Goal: Task Accomplishment & Management: Manage account settings

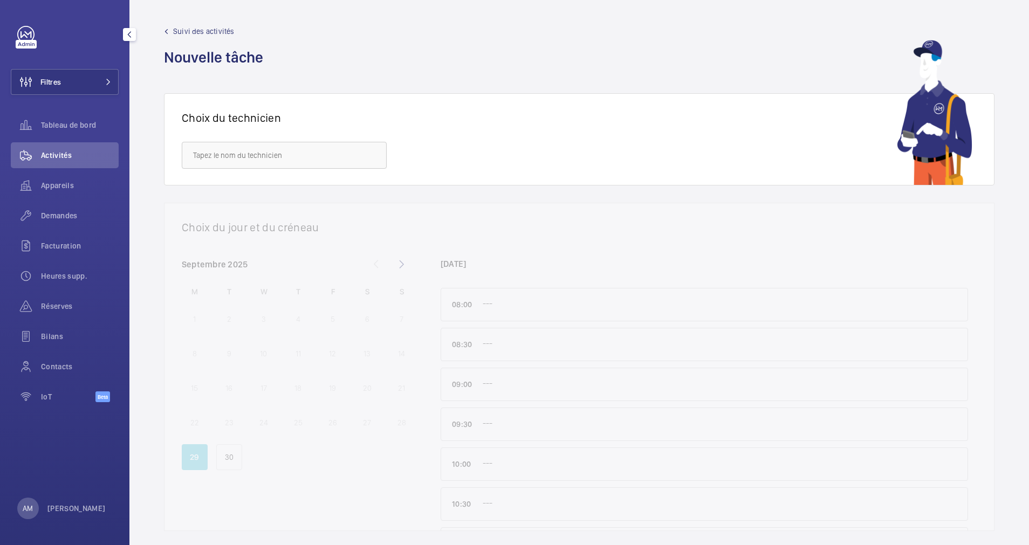
drag, startPoint x: 88, startPoint y: 85, endPoint x: 127, endPoint y: 81, distance: 39.1
click at [98, 84] on button "Filtres" at bounding box center [65, 82] width 108 height 26
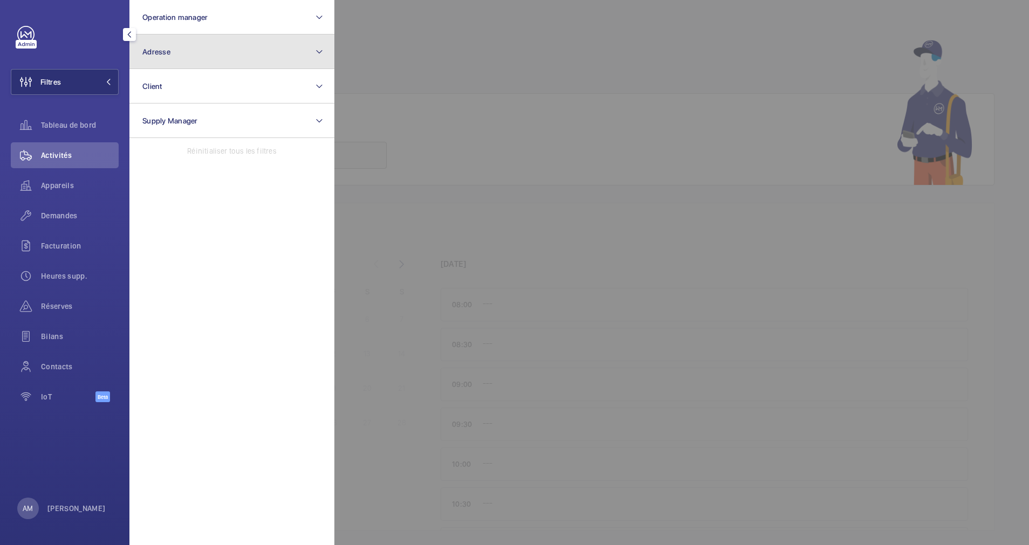
click at [231, 52] on button "Adresse" at bounding box center [231, 52] width 205 height 35
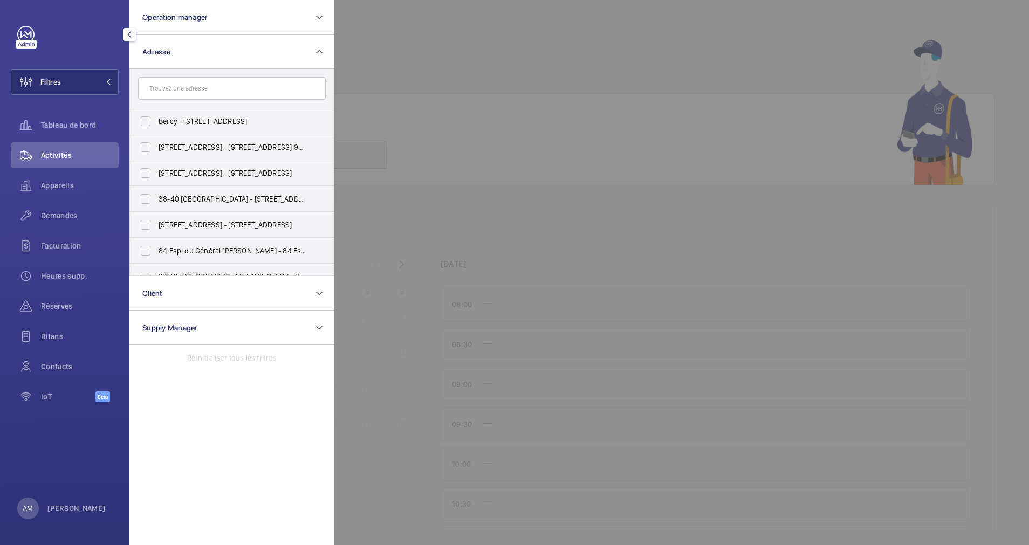
click at [192, 85] on input "text" at bounding box center [232, 88] width 188 height 23
type input "22 MATIGNON"
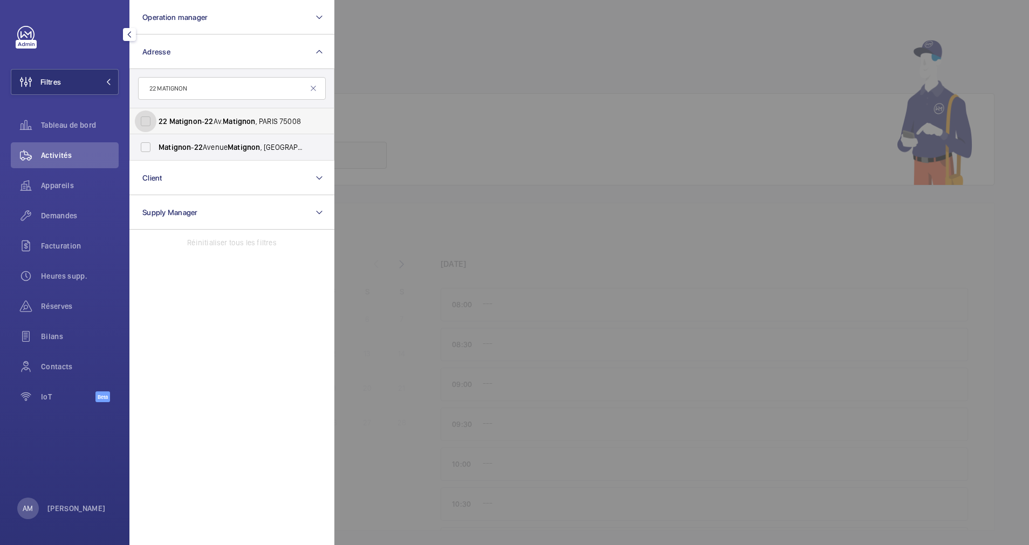
click at [151, 123] on input "22 Matignon - 22 Av. Matignon , [GEOGRAPHIC_DATA]" at bounding box center [146, 122] width 22 height 22
checkbox input "true"
click at [142, 147] on input "Matignon - [STREET_ADDRESS]" at bounding box center [146, 147] width 22 height 22
checkbox input "true"
click at [63, 183] on span "Appareils" at bounding box center [80, 185] width 78 height 11
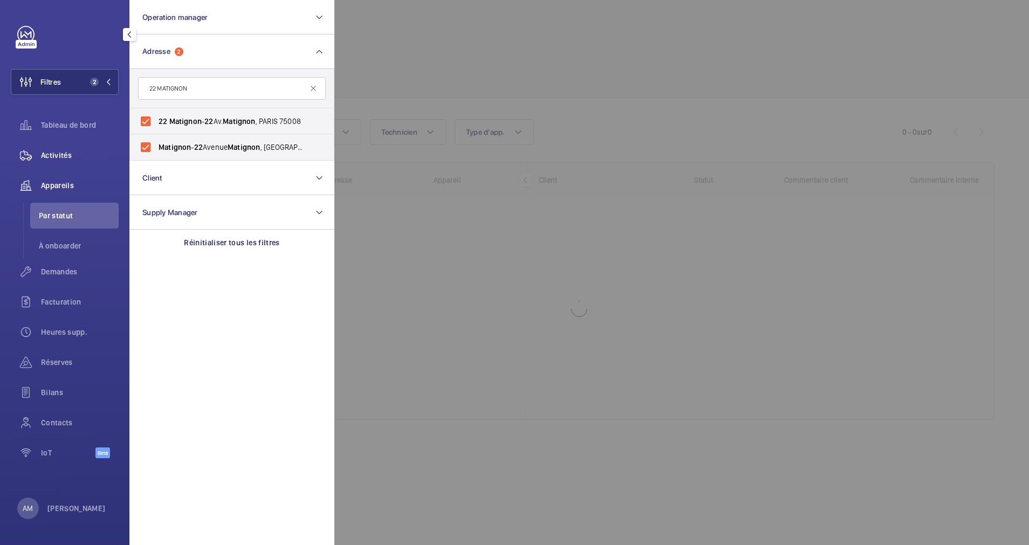
click at [67, 156] on span "Activités" at bounding box center [80, 155] width 78 height 11
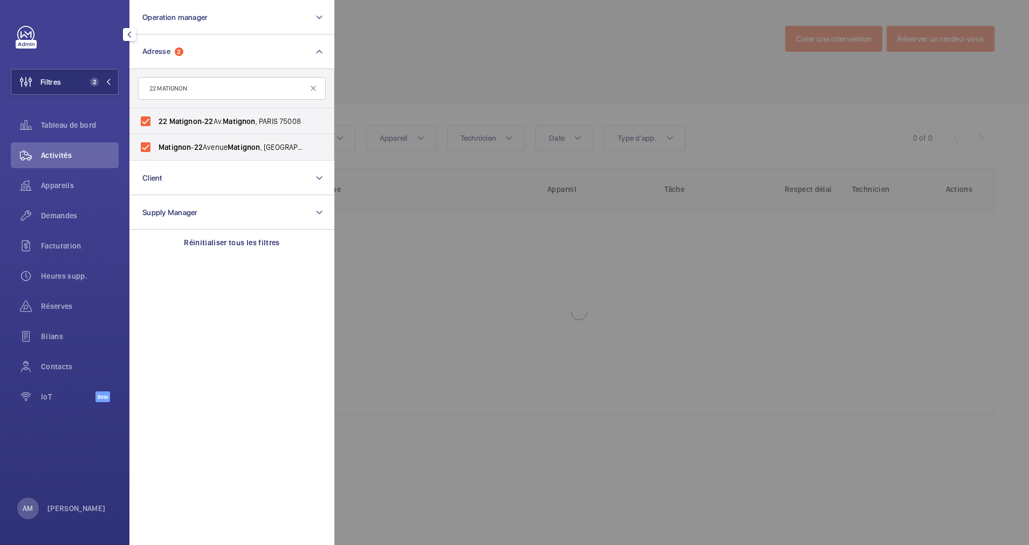
click at [468, 81] on div at bounding box center [848, 272] width 1029 height 545
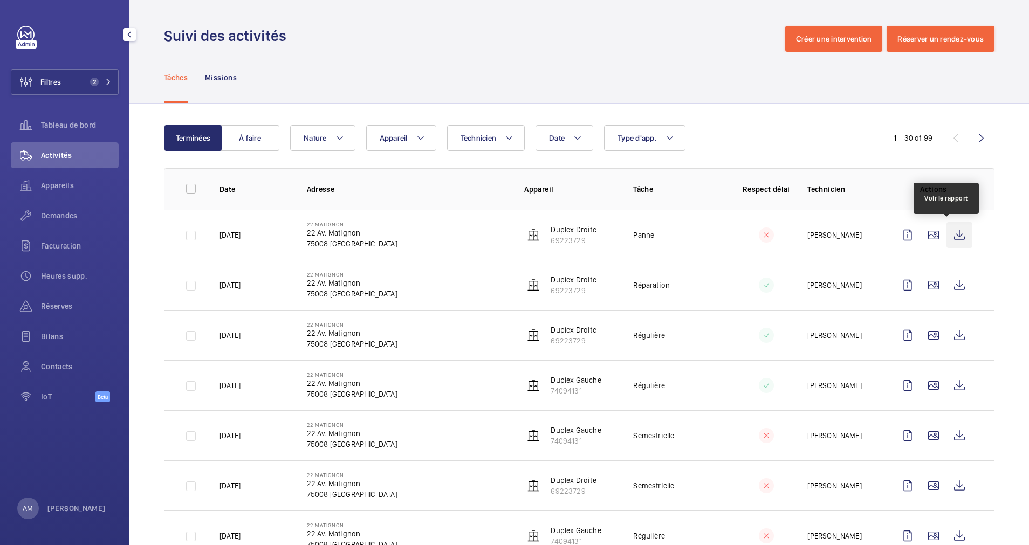
click at [951, 234] on wm-front-icon-button at bounding box center [960, 235] width 26 height 26
drag, startPoint x: 82, startPoint y: 75, endPoint x: 125, endPoint y: 72, distance: 42.7
click at [88, 74] on button "Filtres 2" at bounding box center [65, 82] width 108 height 26
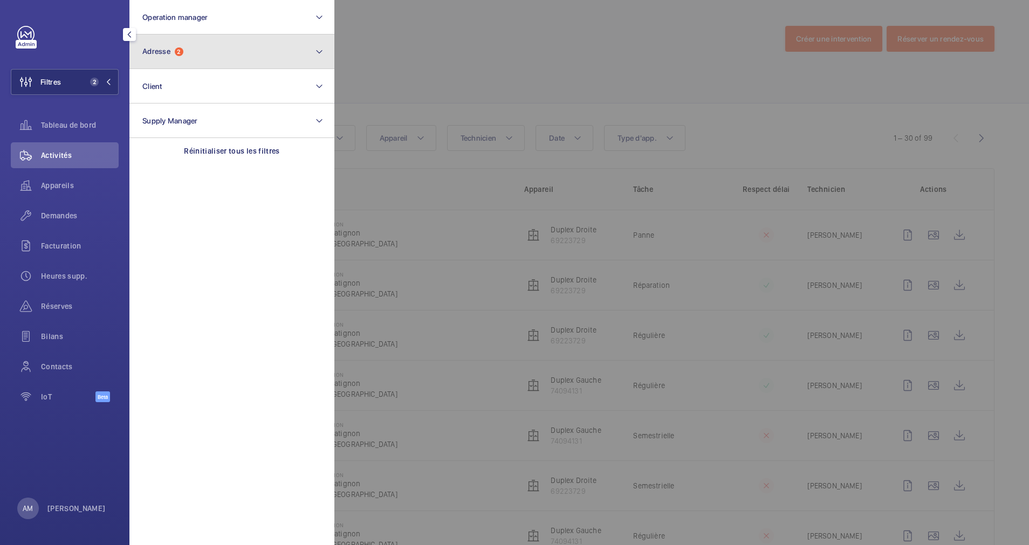
click at [194, 58] on button "Adresse 2" at bounding box center [231, 52] width 205 height 35
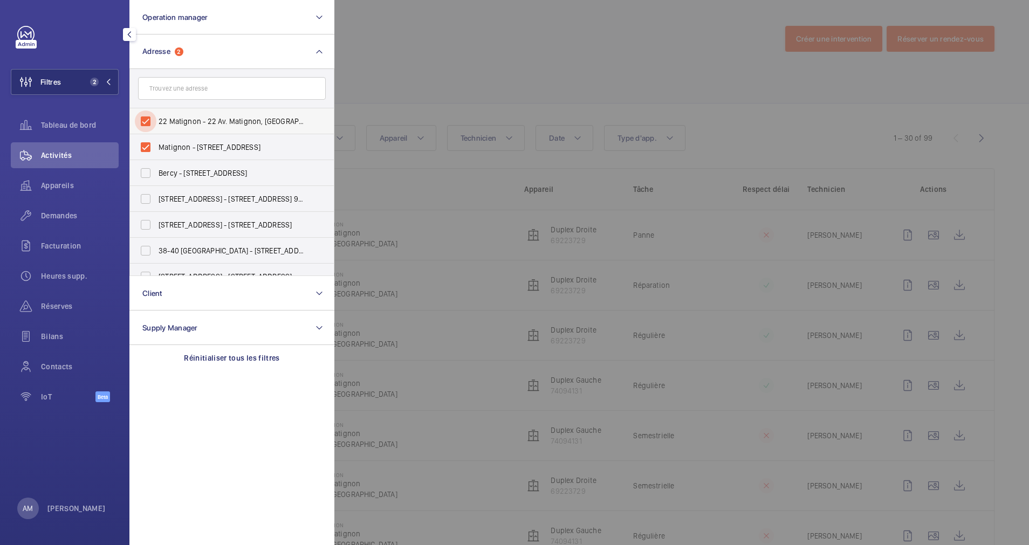
click at [149, 120] on input "22 Matignon - 22 Av. Matignon, [GEOGRAPHIC_DATA]" at bounding box center [146, 122] width 22 height 22
checkbox input "false"
drag, startPoint x: 146, startPoint y: 146, endPoint x: 148, endPoint y: 139, distance: 6.8
click at [146, 141] on input "Matignon - [STREET_ADDRESS]" at bounding box center [146, 147] width 22 height 22
checkbox input "false"
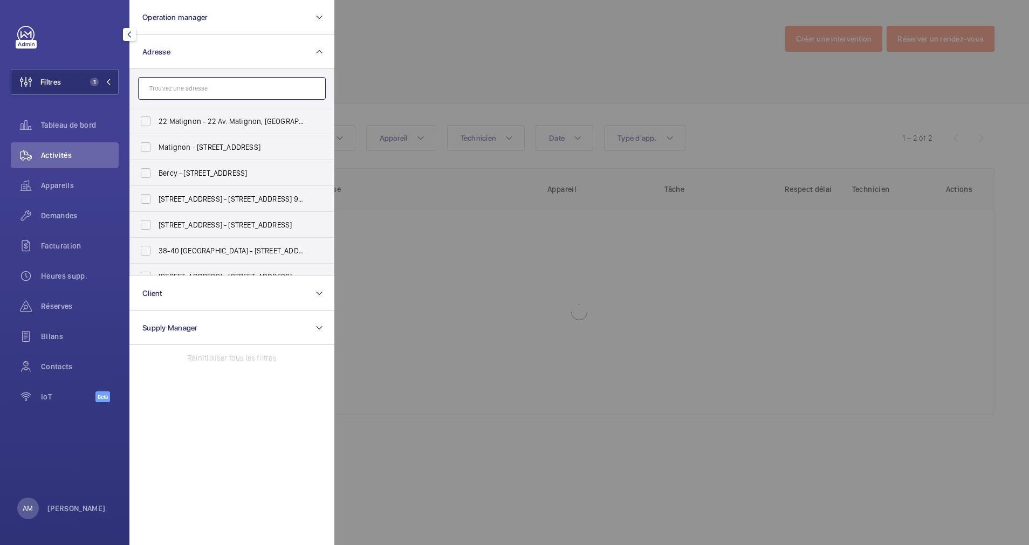
click at [172, 97] on input "text" at bounding box center [232, 88] width 188 height 23
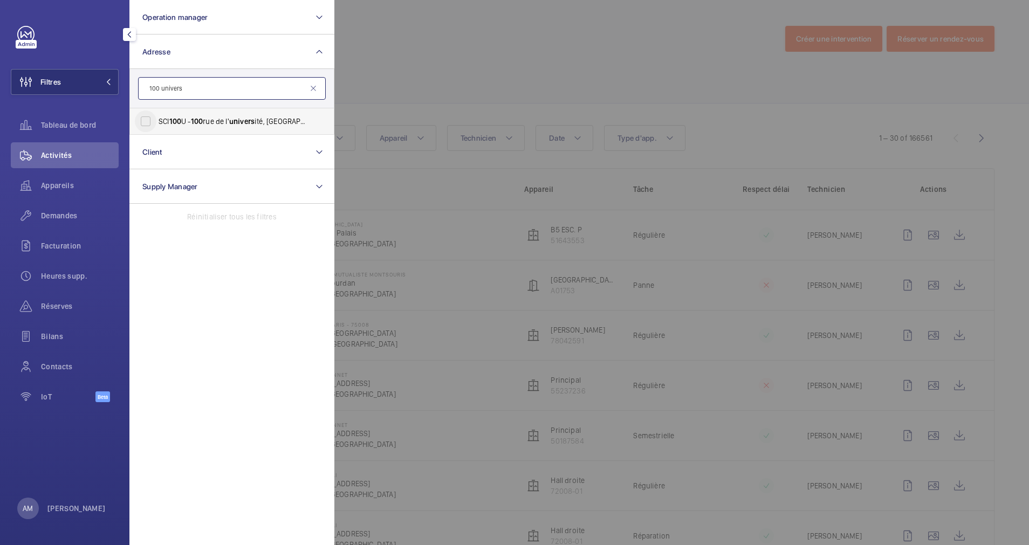
type input "100 univers"
click at [149, 119] on input "SCI [STREET_ADDRESS]" at bounding box center [146, 122] width 22 height 22
checkbox input "true"
click at [593, 103] on div at bounding box center [848, 272] width 1029 height 545
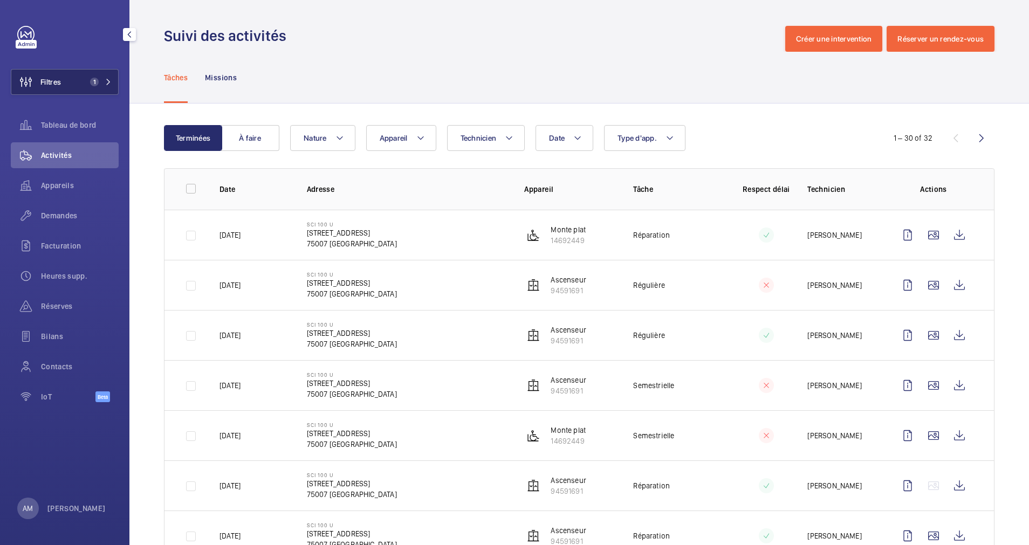
click at [104, 80] on span "1" at bounding box center [99, 82] width 26 height 9
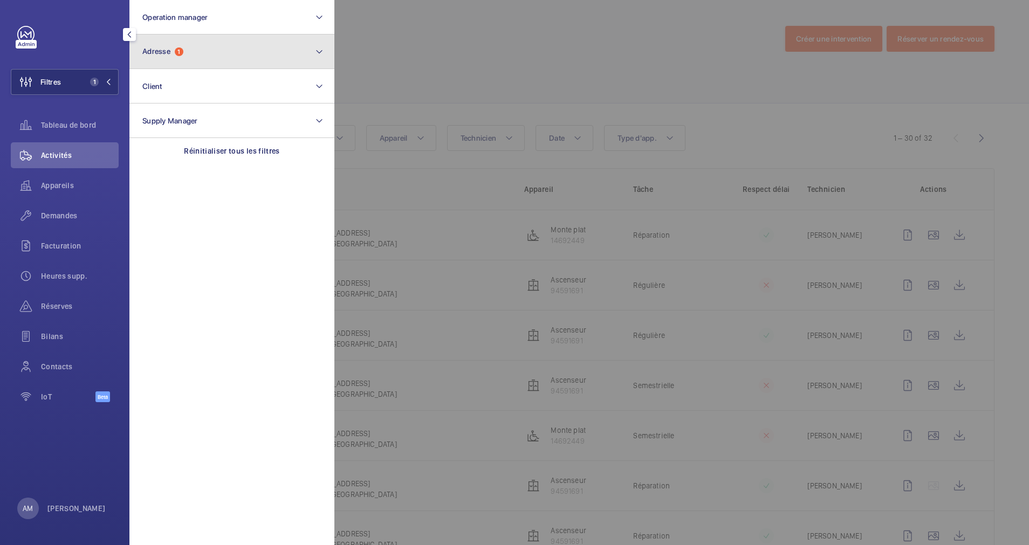
click at [183, 64] on button "Adresse 1" at bounding box center [231, 52] width 205 height 35
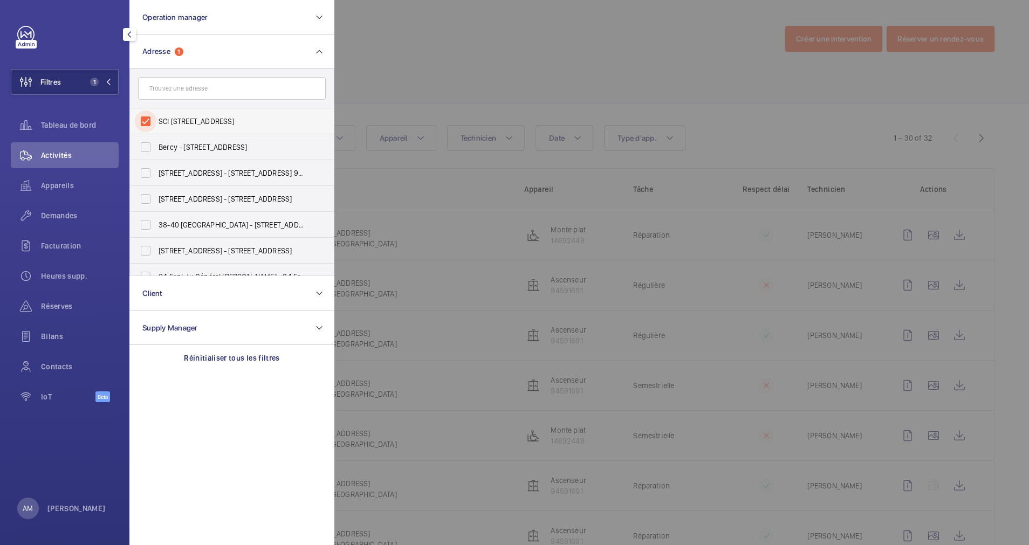
click at [144, 118] on input "SCI [STREET_ADDRESS]" at bounding box center [146, 122] width 22 height 22
checkbox input "false"
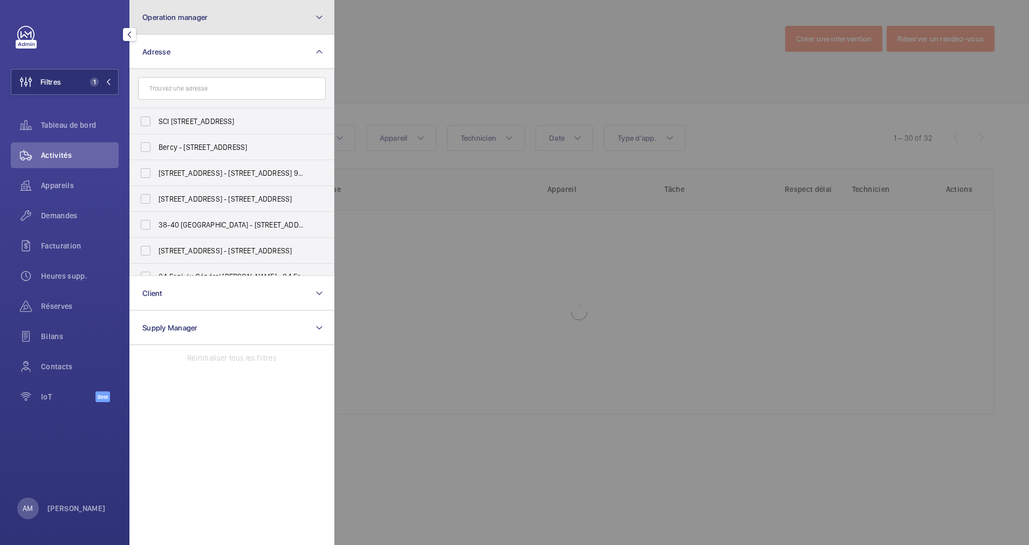
click at [224, 29] on button "Operation manager" at bounding box center [231, 17] width 205 height 35
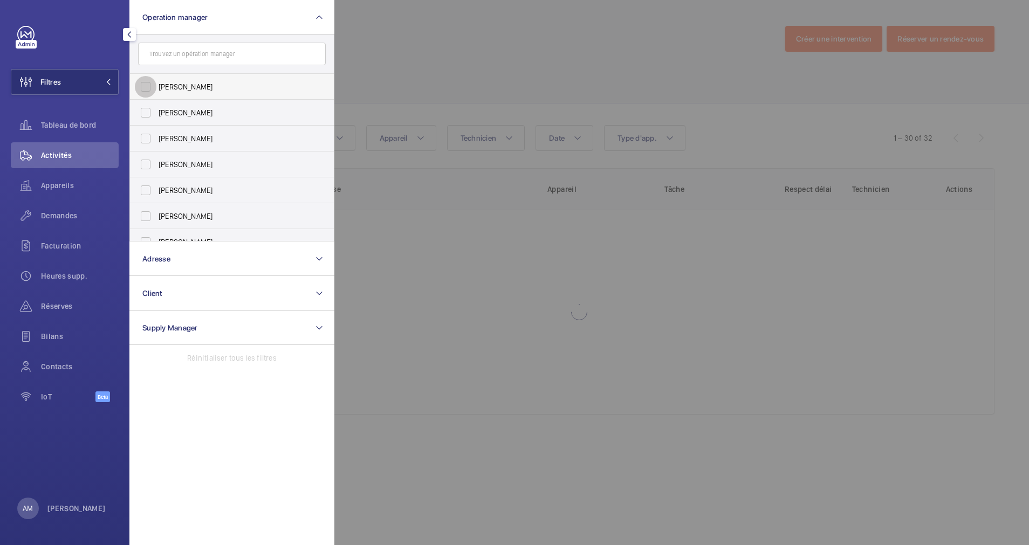
click at [149, 86] on input "[PERSON_NAME]" at bounding box center [146, 87] width 22 height 22
checkbox input "true"
click at [56, 183] on span "Appareils" at bounding box center [80, 185] width 78 height 11
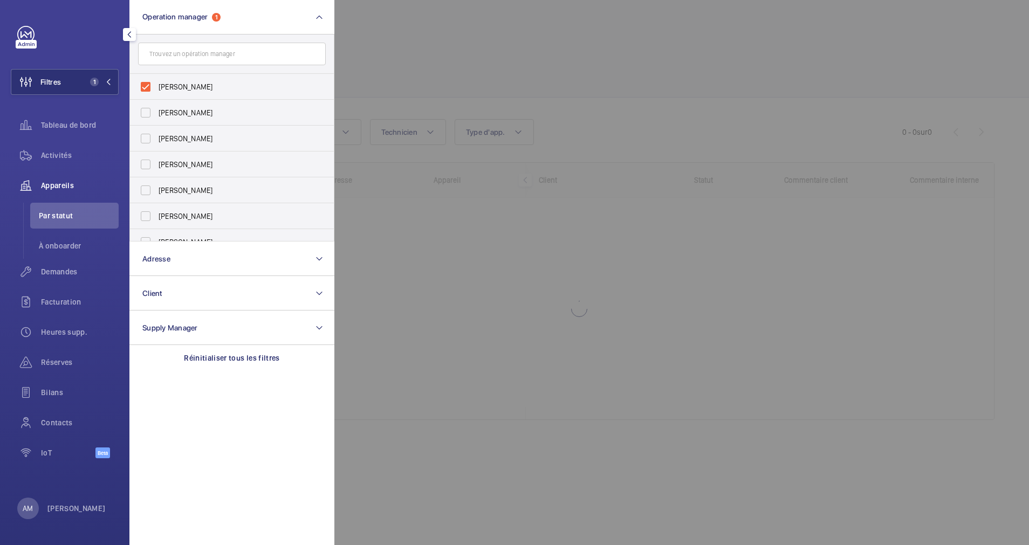
click at [444, 77] on div at bounding box center [848, 272] width 1029 height 545
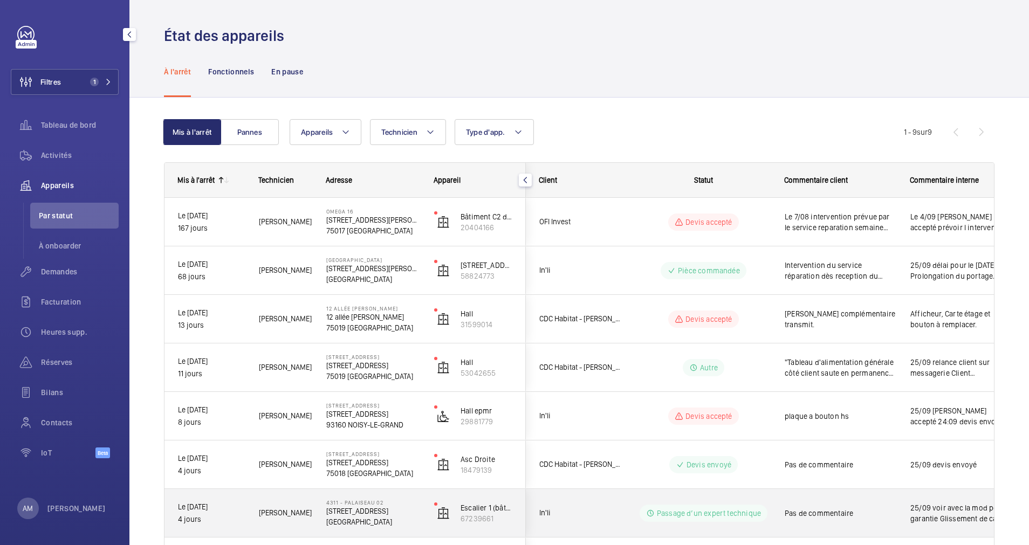
scroll to position [154, 0]
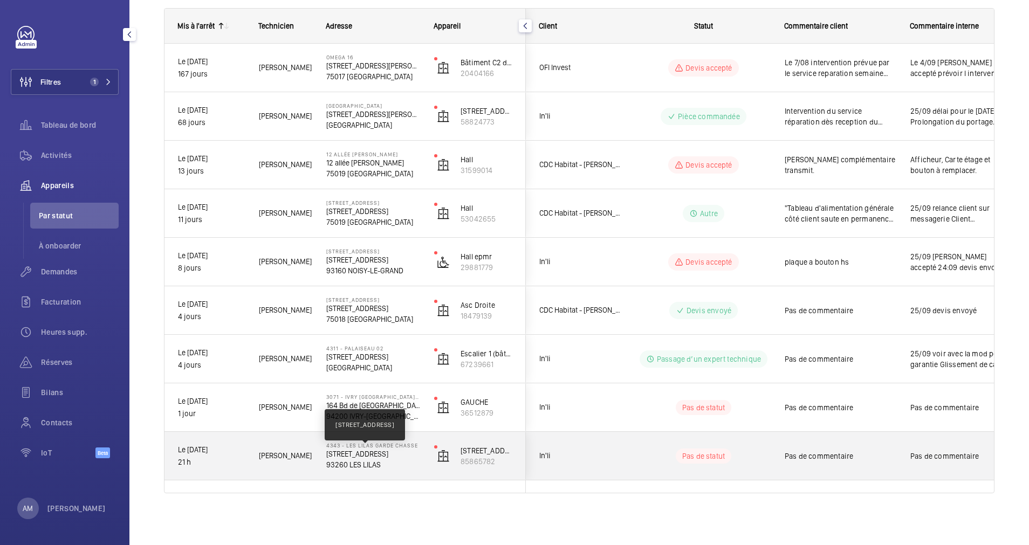
click at [386, 458] on p "[STREET_ADDRESS]" at bounding box center [373, 454] width 94 height 11
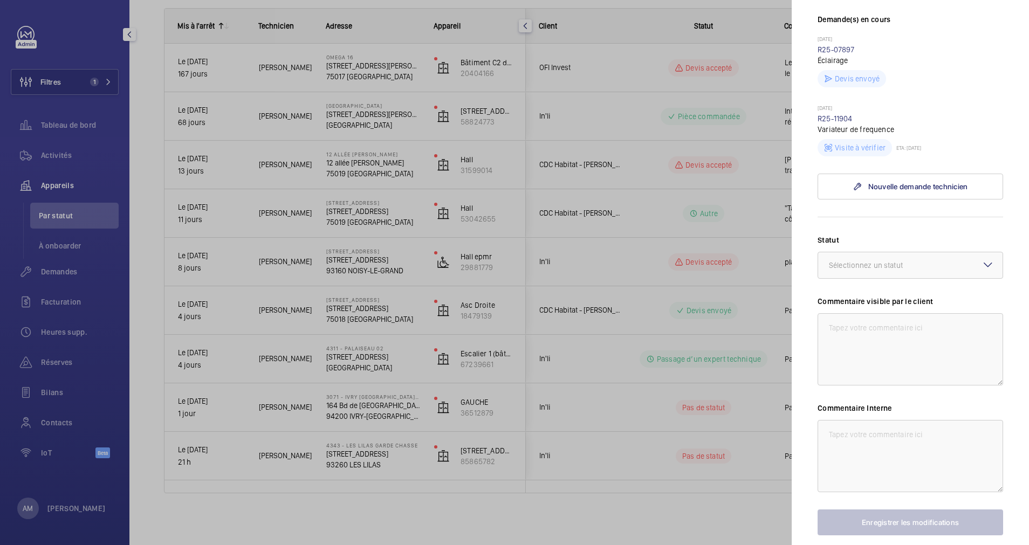
scroll to position [324, 0]
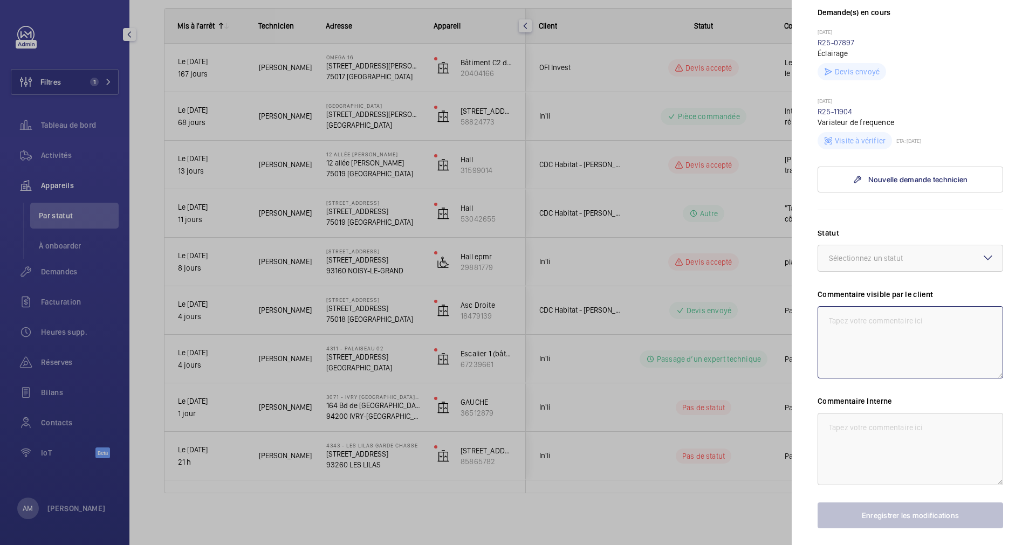
click at [875, 337] on textarea at bounding box center [911, 342] width 186 height 72
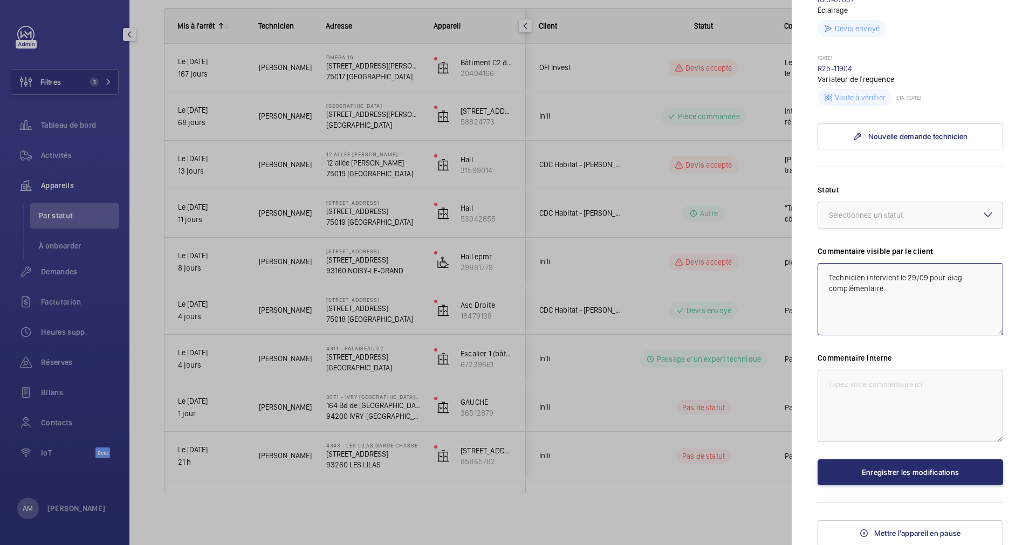
scroll to position [388, 0]
click at [938, 214] on div at bounding box center [910, 214] width 185 height 26
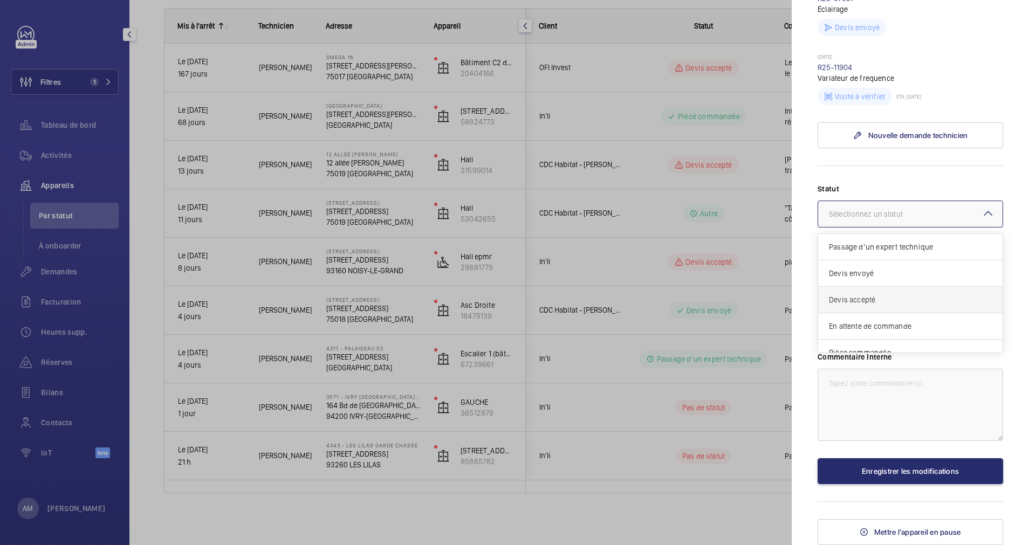
scroll to position [92, 0]
click at [884, 307] on div "Intervention prévue" at bounding box center [910, 313] width 185 height 26
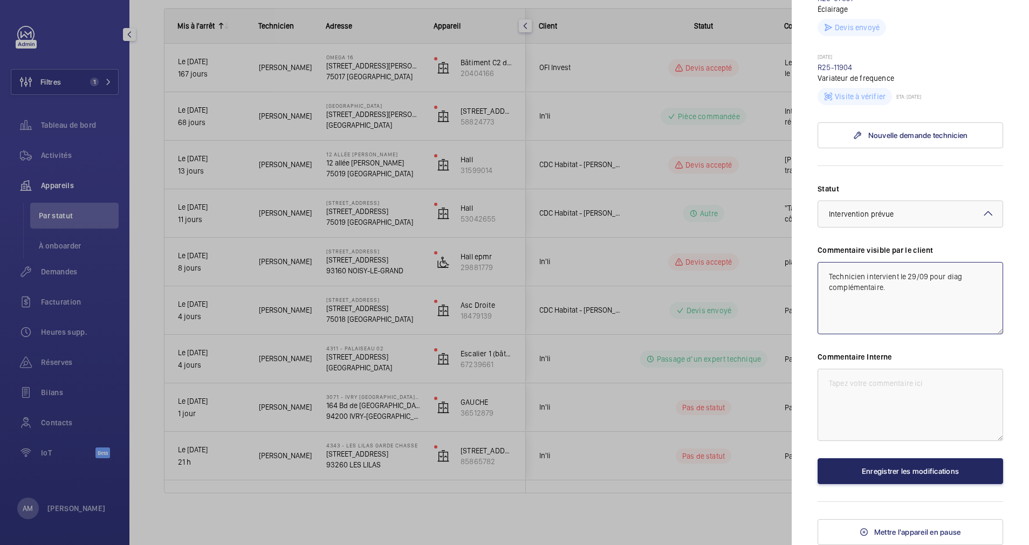
type textarea "Technicien intervient le 29/09 pour diag complémentaire."
click at [882, 473] on button "Enregistrer les modifications" at bounding box center [911, 472] width 186 height 26
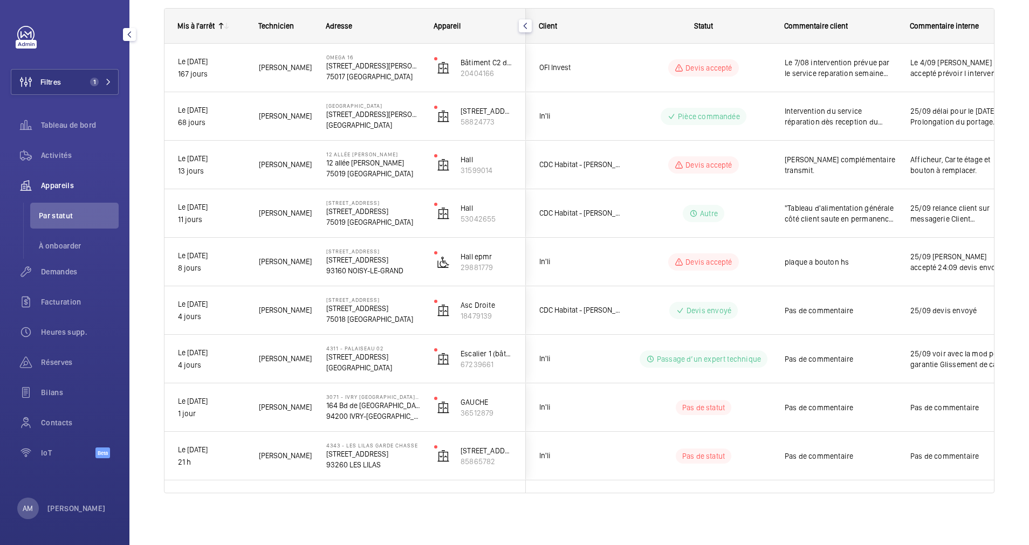
scroll to position [0, 0]
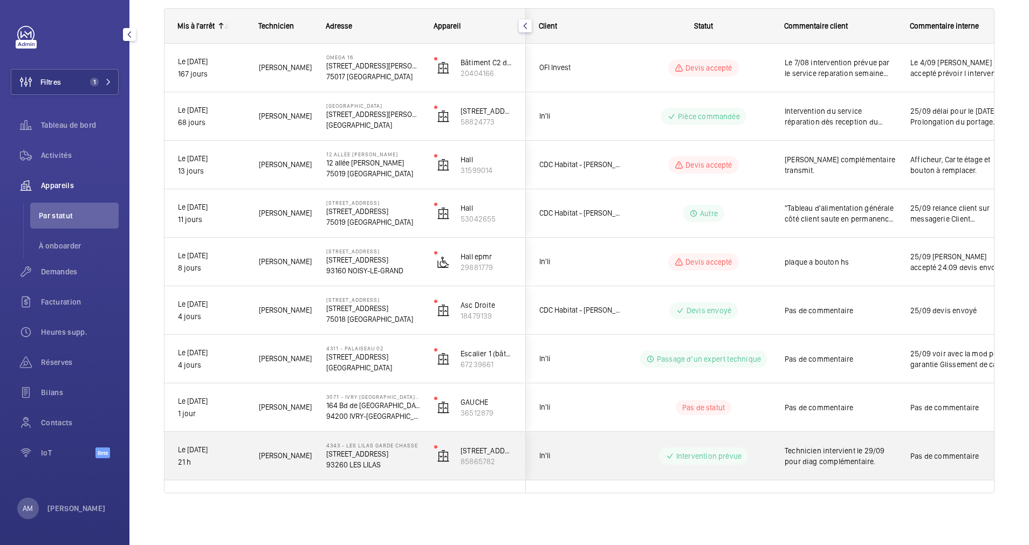
click at [636, 459] on div "Intervention prévue" at bounding box center [697, 456] width 147 height 39
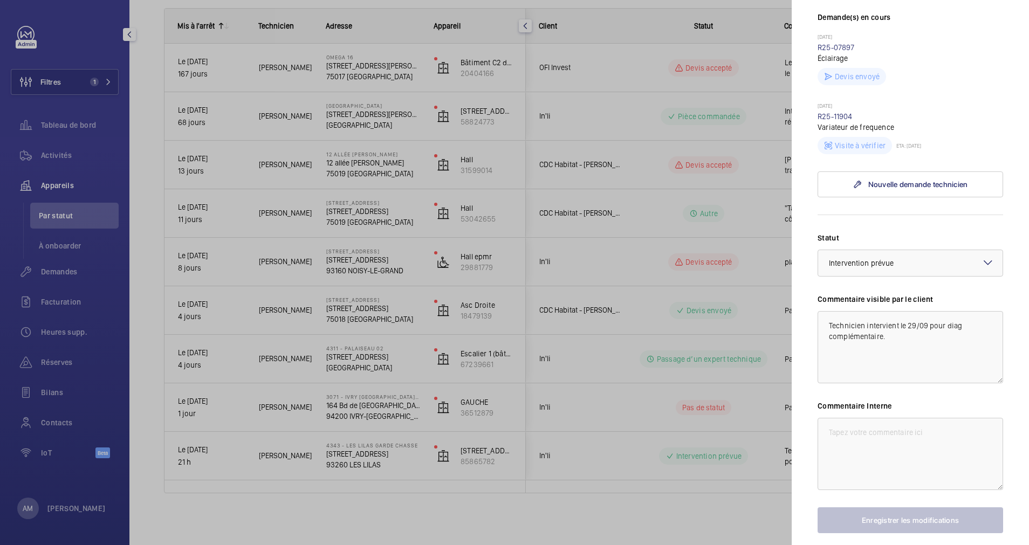
scroll to position [324, 0]
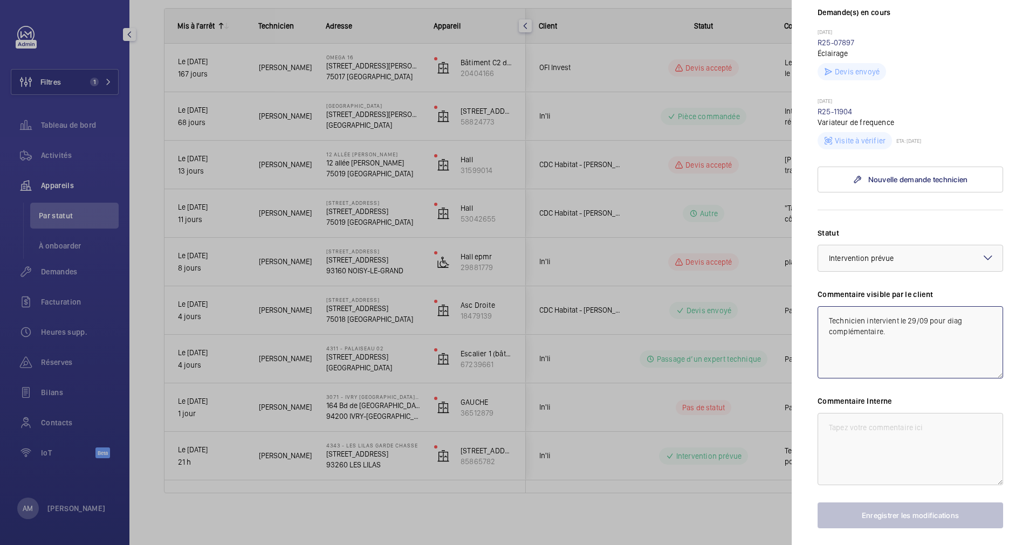
click at [905, 356] on textarea "Technicien intervient le 29/09 pour diag complémentaire." at bounding box center [911, 342] width 186 height 72
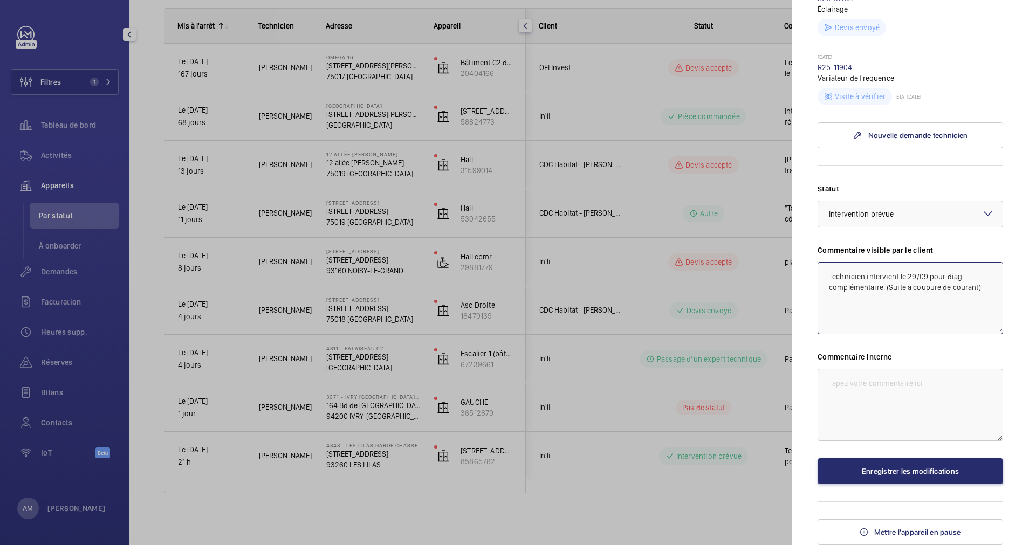
scroll to position [388, 0]
type textarea "Technicien intervient le 29/09 pour diag complémentaire. (Suite à coupure de co…"
click at [913, 476] on button "Enregistrer les modifications" at bounding box center [911, 472] width 186 height 26
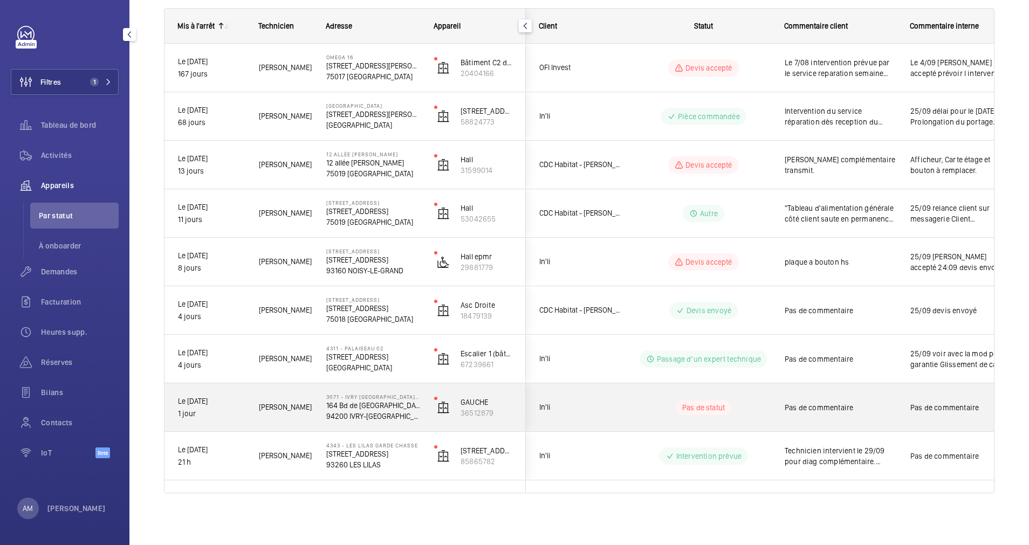
click at [609, 411] on span "In'li" at bounding box center [580, 407] width 83 height 12
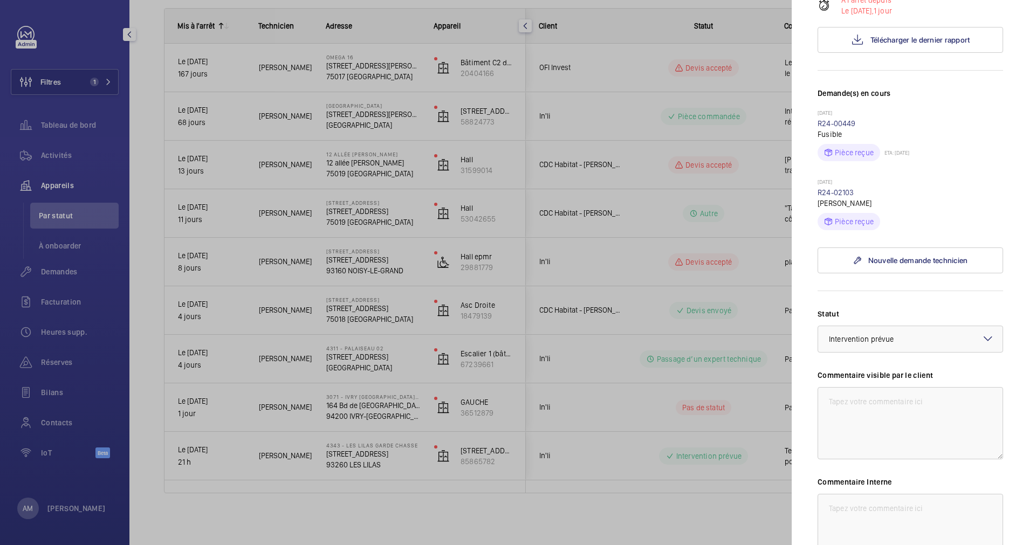
scroll to position [324, 0]
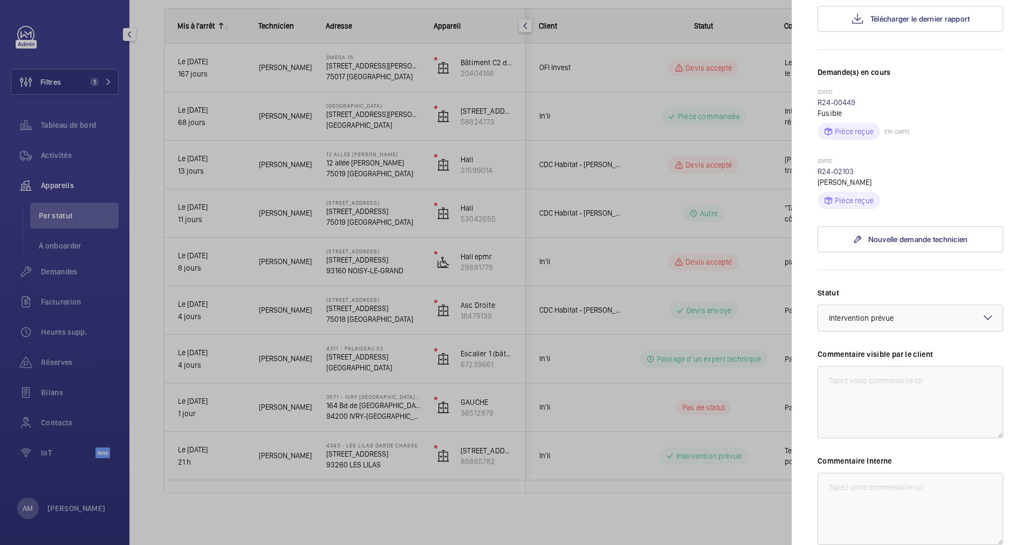
click at [736, 190] on div at bounding box center [514, 272] width 1029 height 545
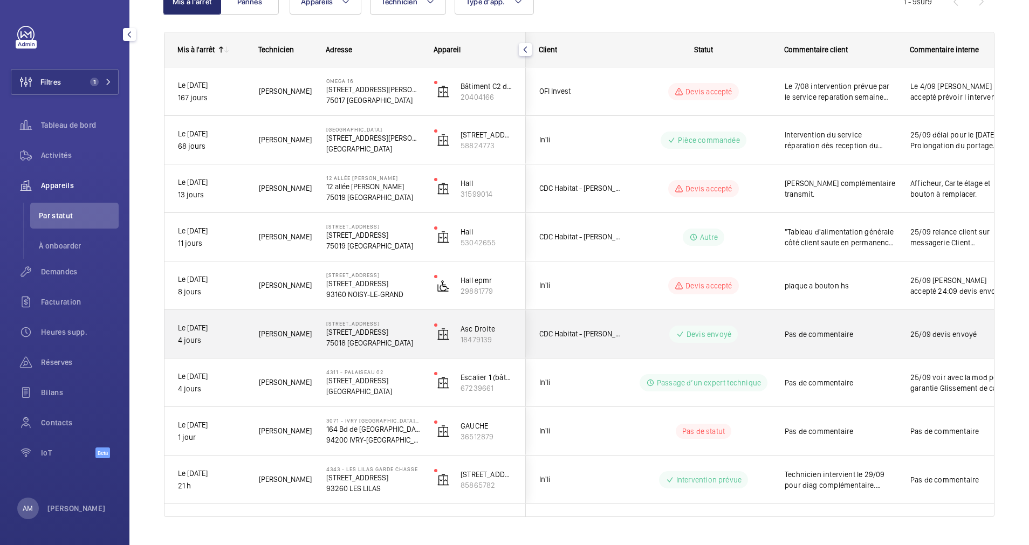
scroll to position [154, 0]
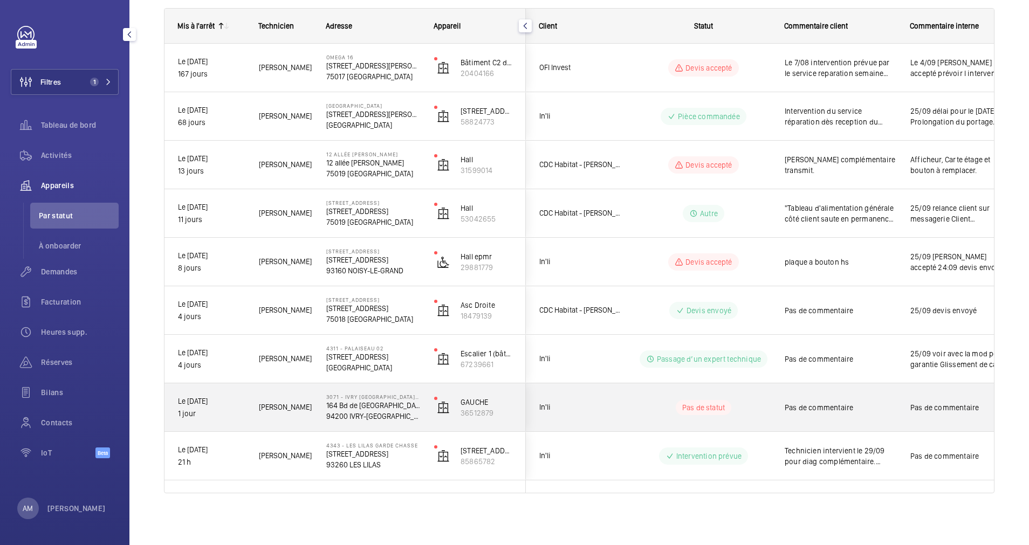
click at [625, 415] on div "Pas de statut" at bounding box center [697, 408] width 147 height 37
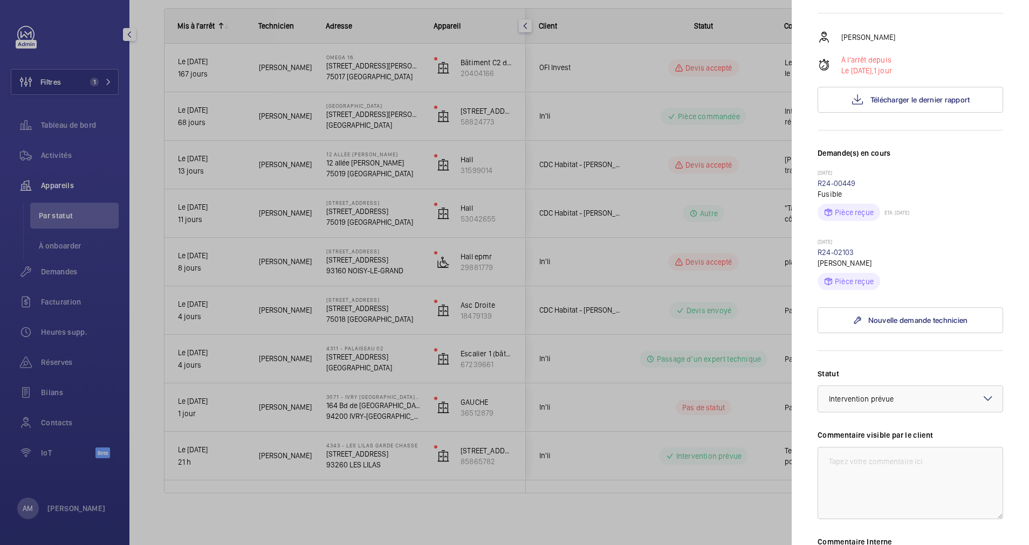
scroll to position [324, 0]
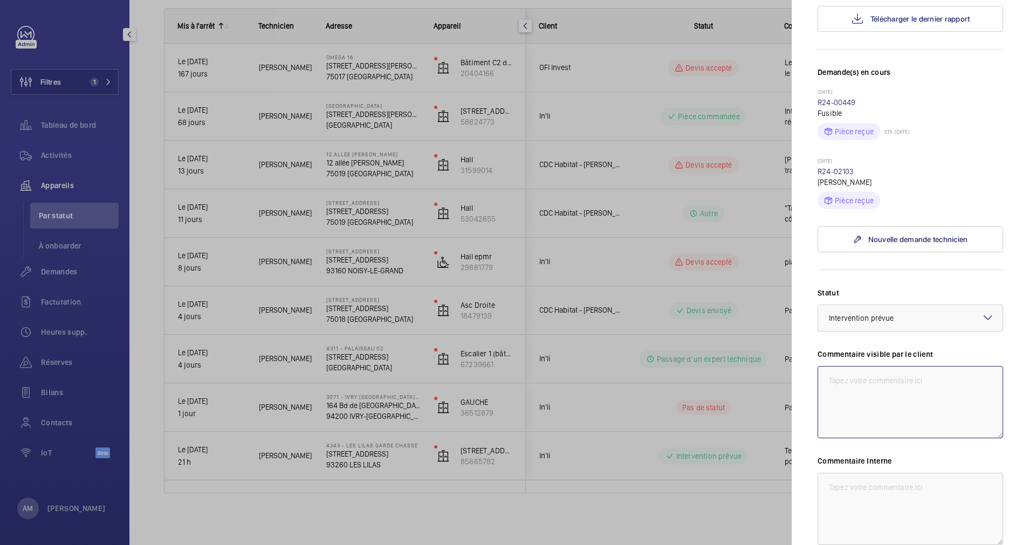
click at [877, 366] on textarea at bounding box center [911, 402] width 186 height 72
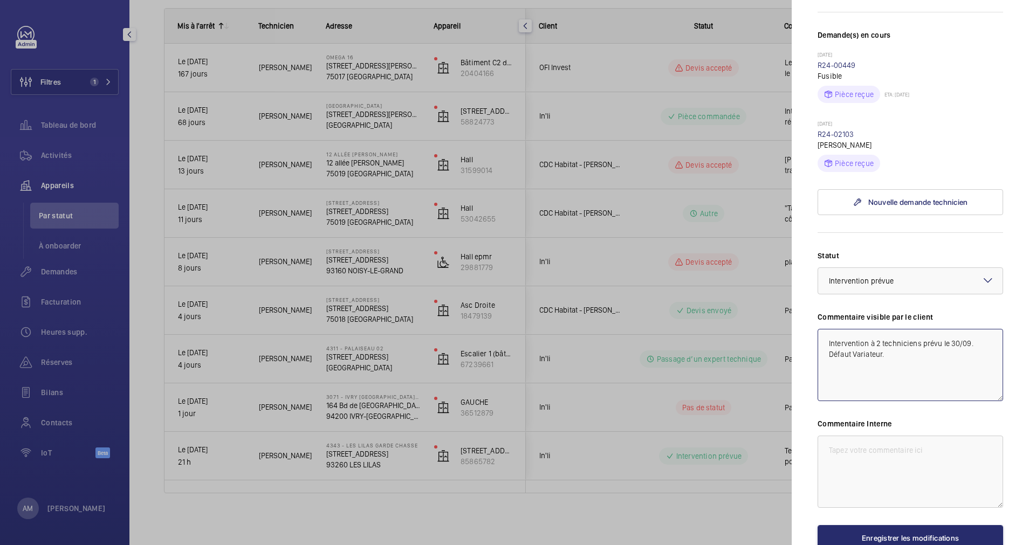
scroll to position [388, 0]
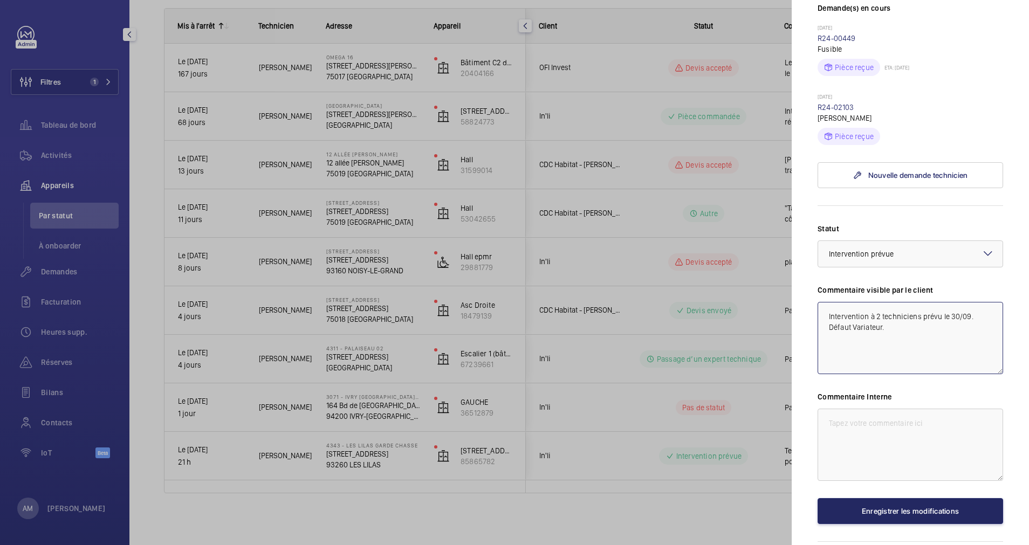
type textarea "Intervention à 2 techniciens prévu le 30/09. Défaut Variateur."
click at [897, 498] on button "Enregistrer les modifications" at bounding box center [911, 511] width 186 height 26
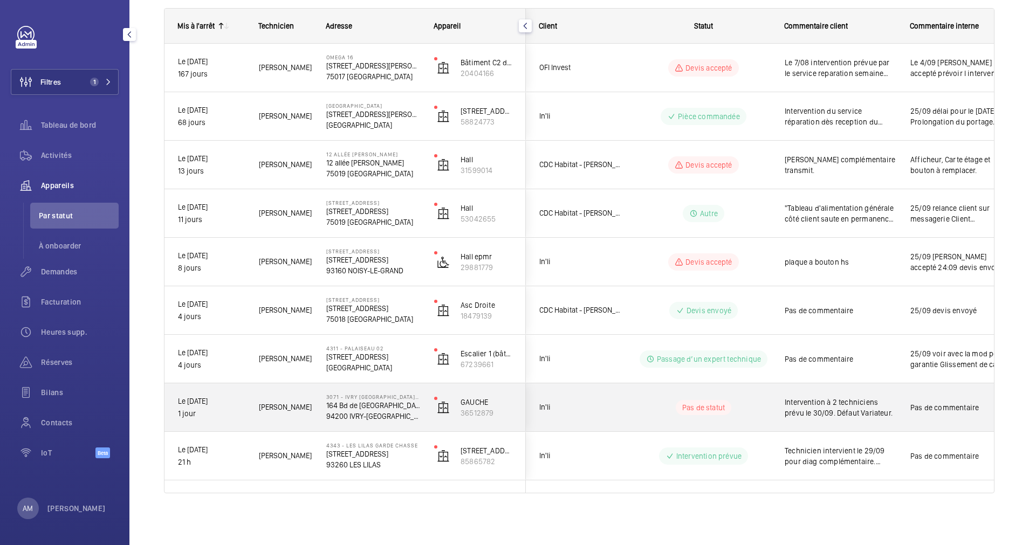
click at [719, 417] on div "Pas de statut" at bounding box center [697, 408] width 147 height 37
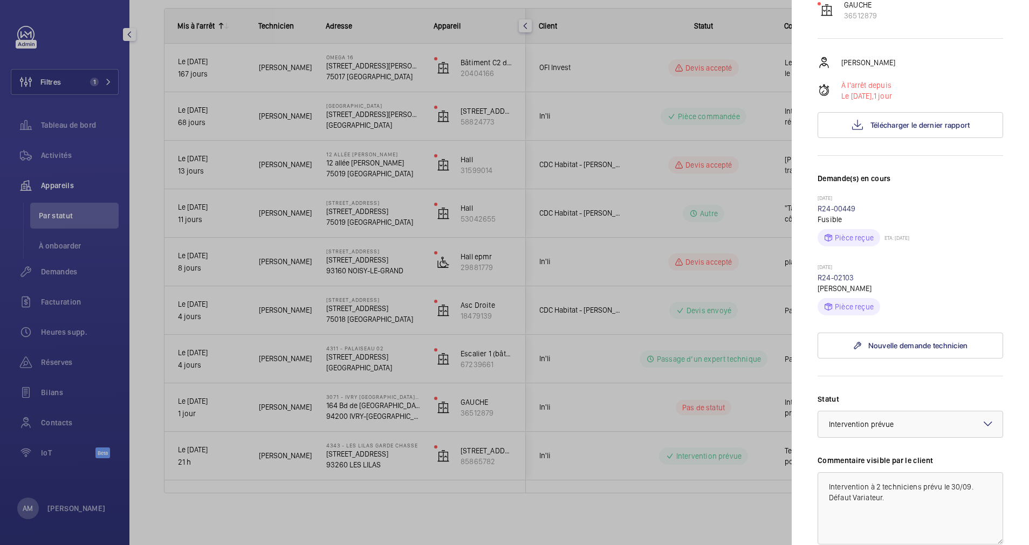
scroll to position [243, 0]
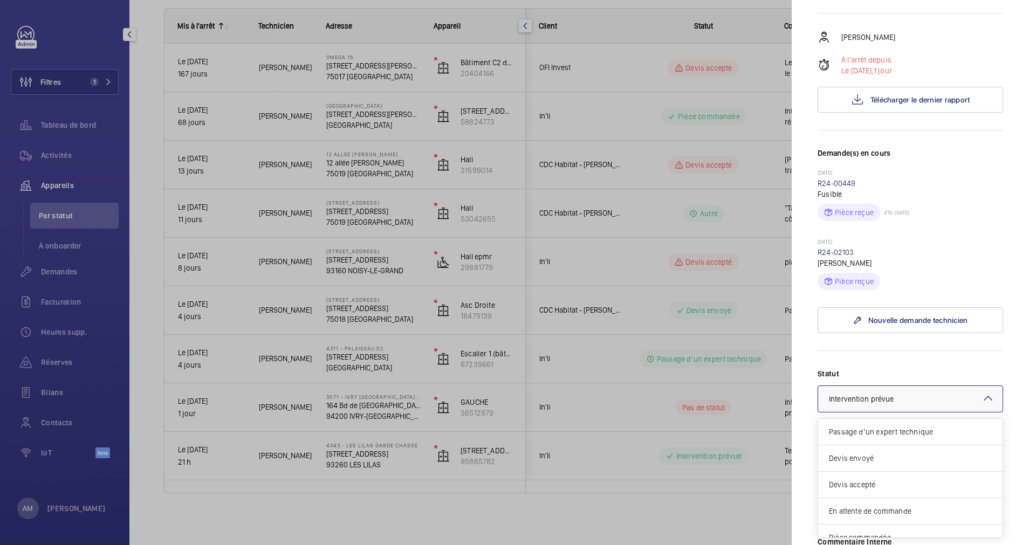
click at [938, 386] on div at bounding box center [910, 399] width 185 height 26
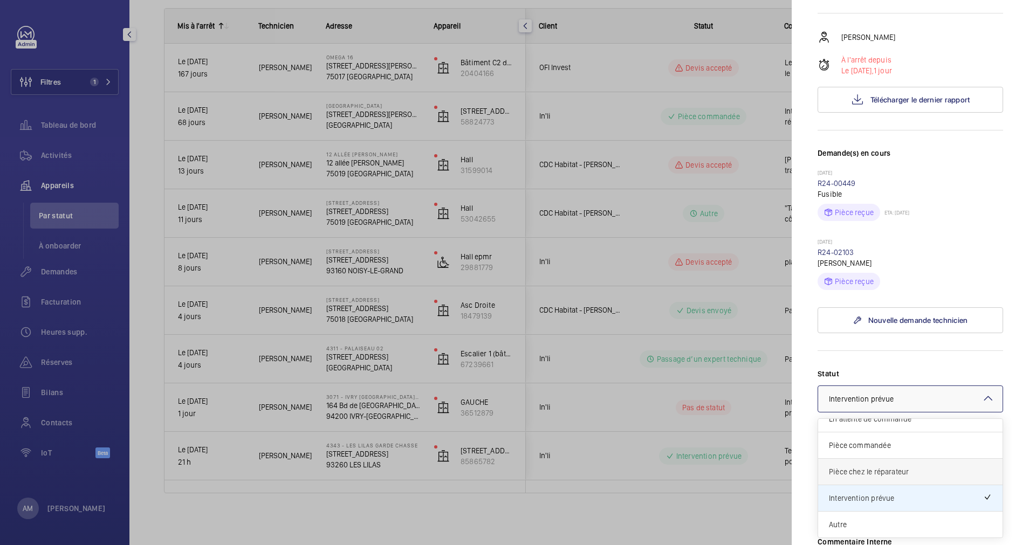
click at [899, 467] on span "Pièce chez le réparateur" at bounding box center [910, 472] width 163 height 11
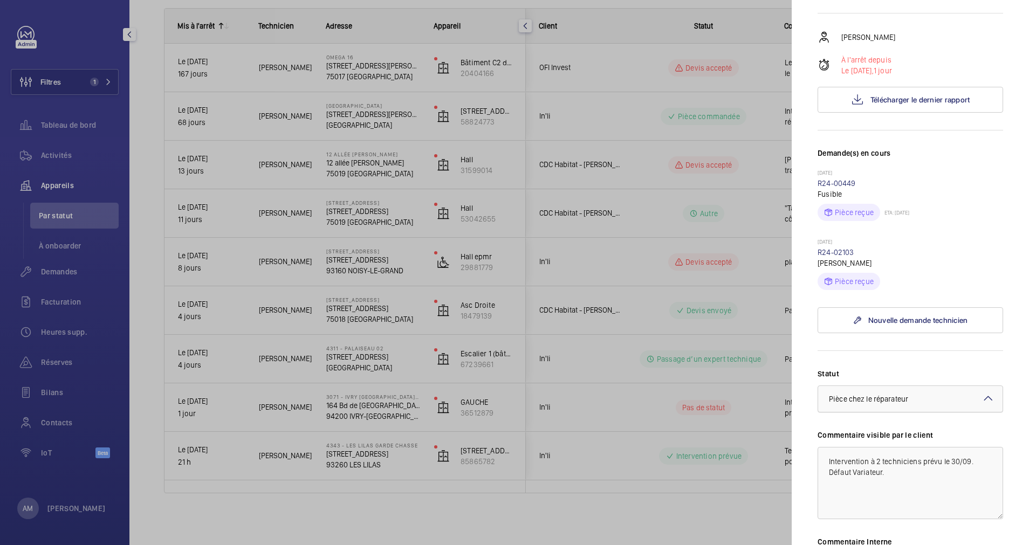
click at [924, 386] on div at bounding box center [910, 399] width 185 height 26
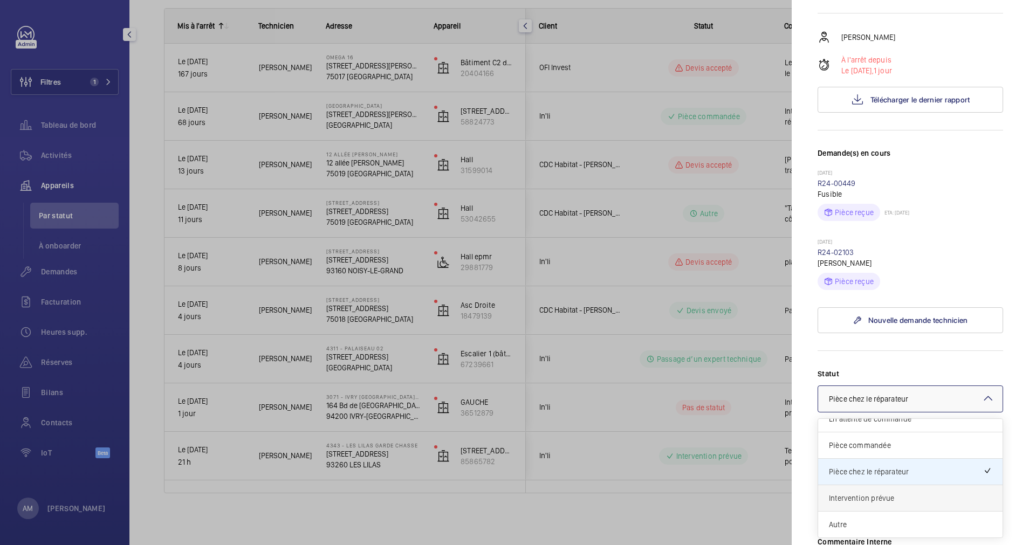
click at [877, 493] on span "Intervention prévue" at bounding box center [910, 498] width 163 height 11
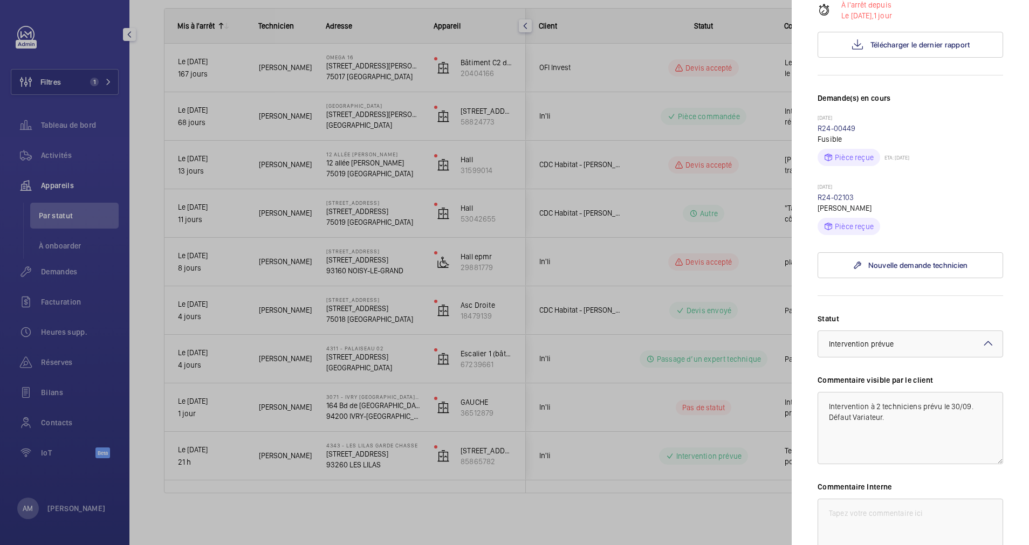
scroll to position [388, 0]
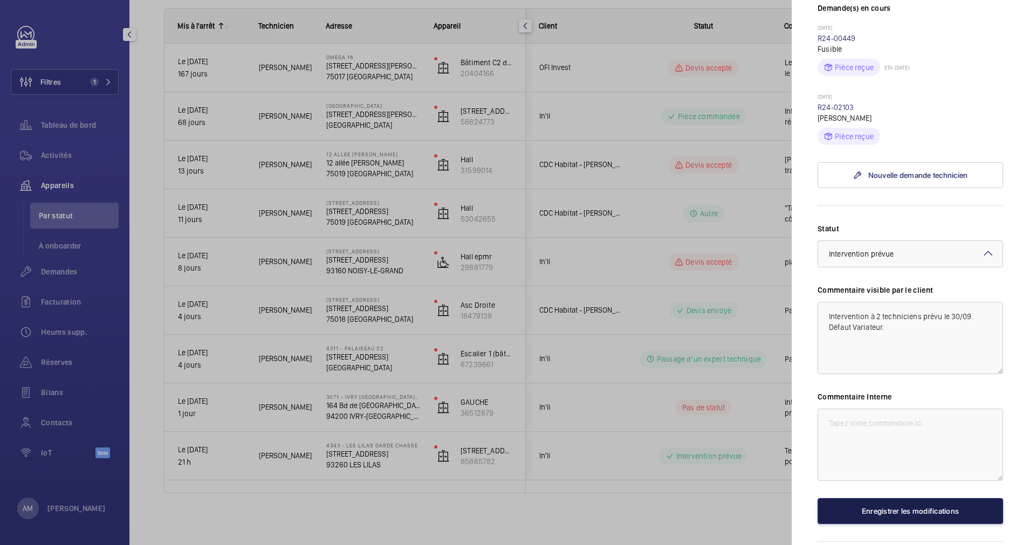
click at [894, 498] on button "Enregistrer les modifications" at bounding box center [911, 511] width 186 height 26
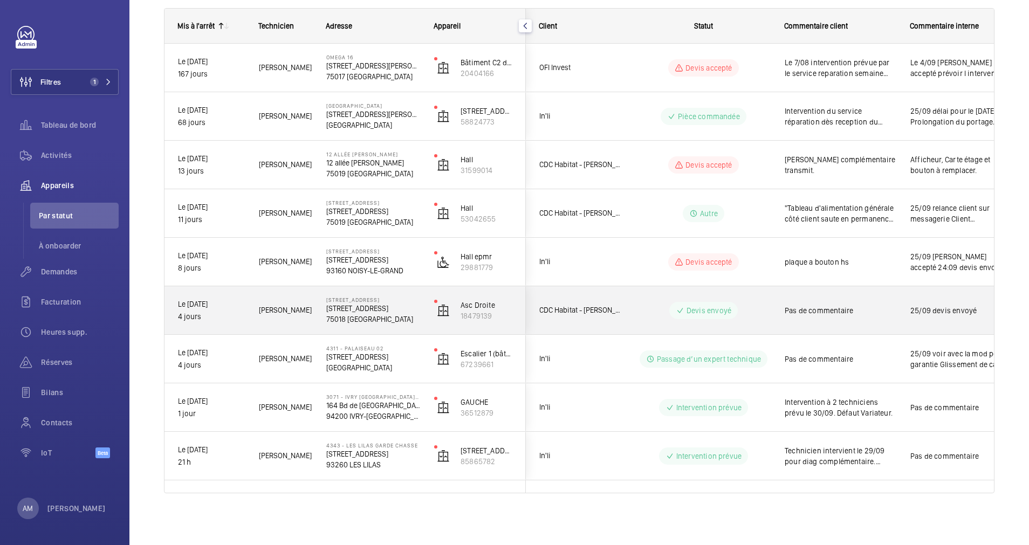
click at [627, 309] on div "Devis envoyé" at bounding box center [697, 310] width 147 height 39
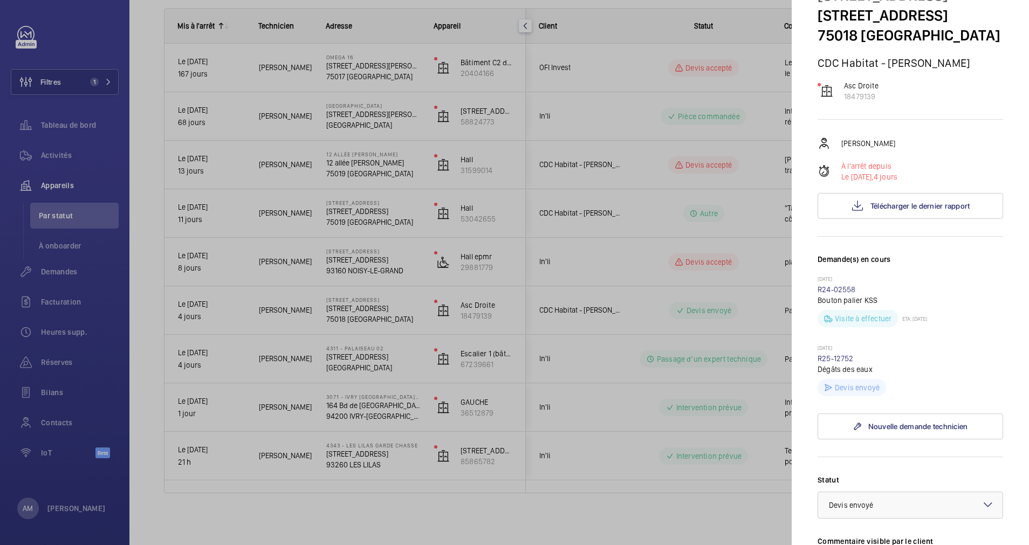
scroll to position [81, 0]
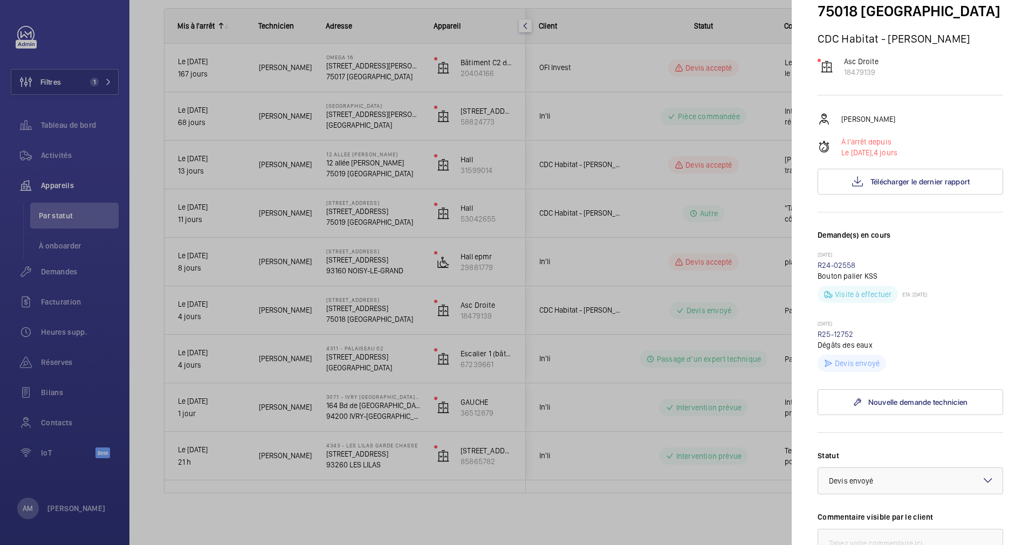
click at [703, 372] on div at bounding box center [514, 272] width 1029 height 545
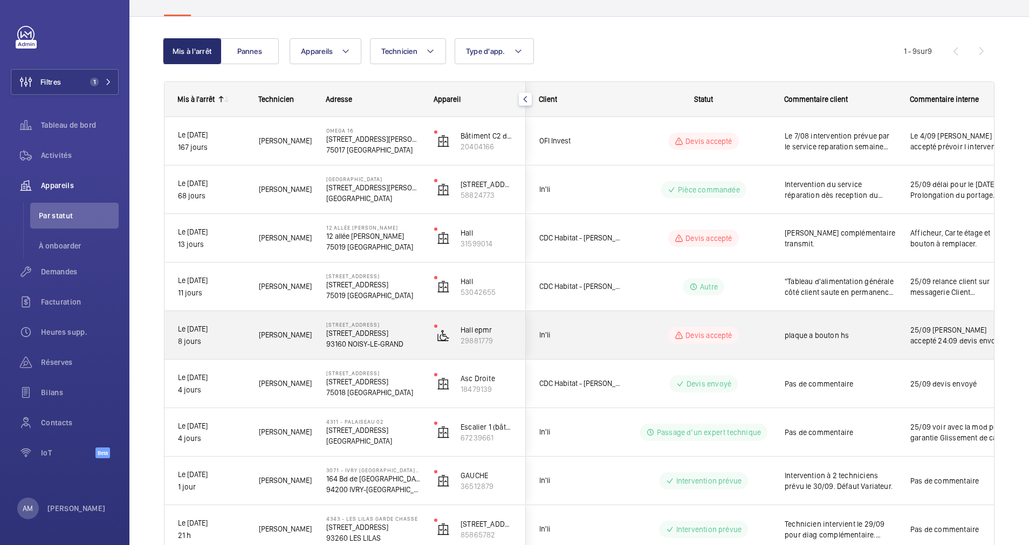
click at [804, 345] on div "plaque a bouton hs" at bounding box center [841, 335] width 112 height 25
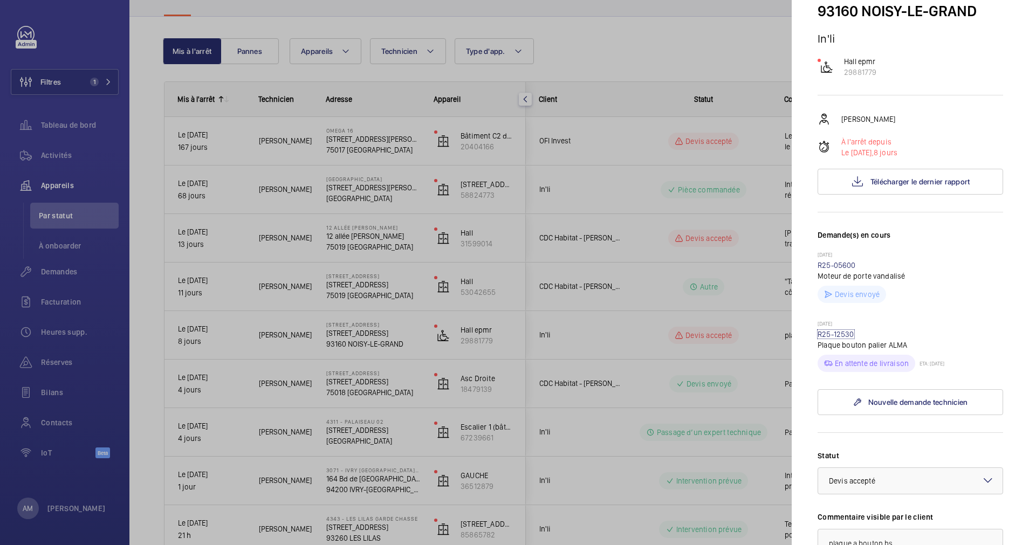
drag, startPoint x: 833, startPoint y: 375, endPoint x: 824, endPoint y: 375, distance: 9.2
click at [831, 339] on link "R25-12530" at bounding box center [836, 334] width 37 height 9
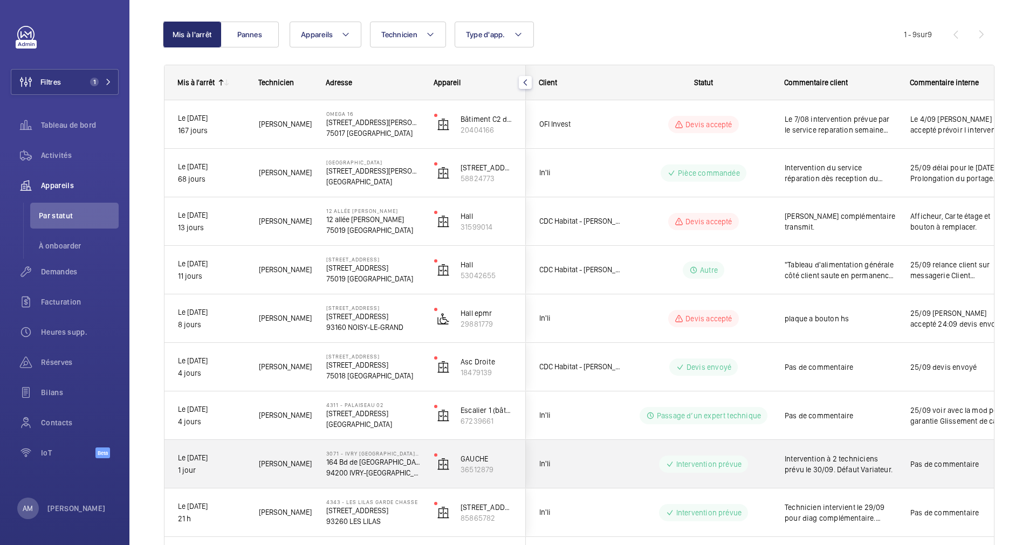
scroll to position [154, 0]
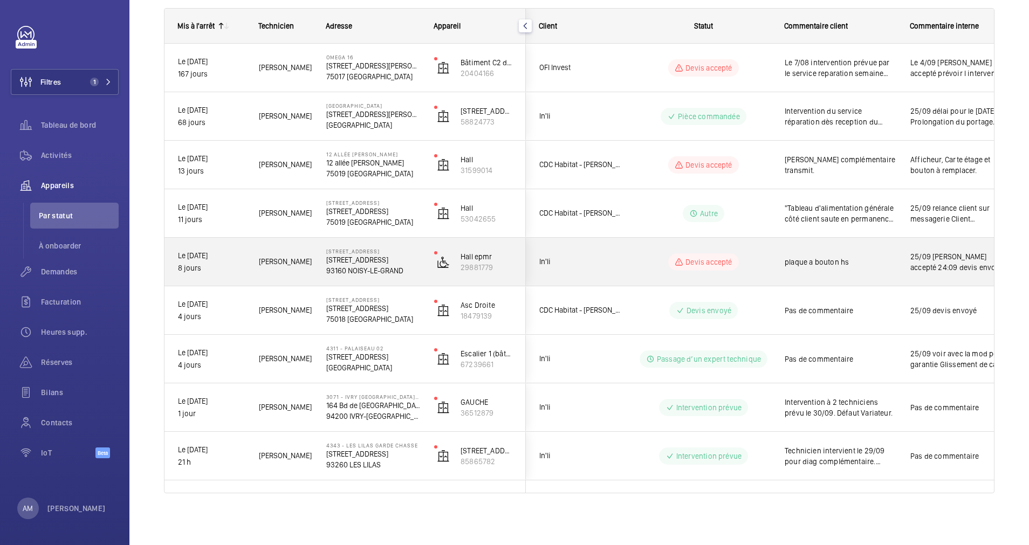
click at [434, 258] on div "Hall epmr 29881779" at bounding box center [473, 262] width 104 height 49
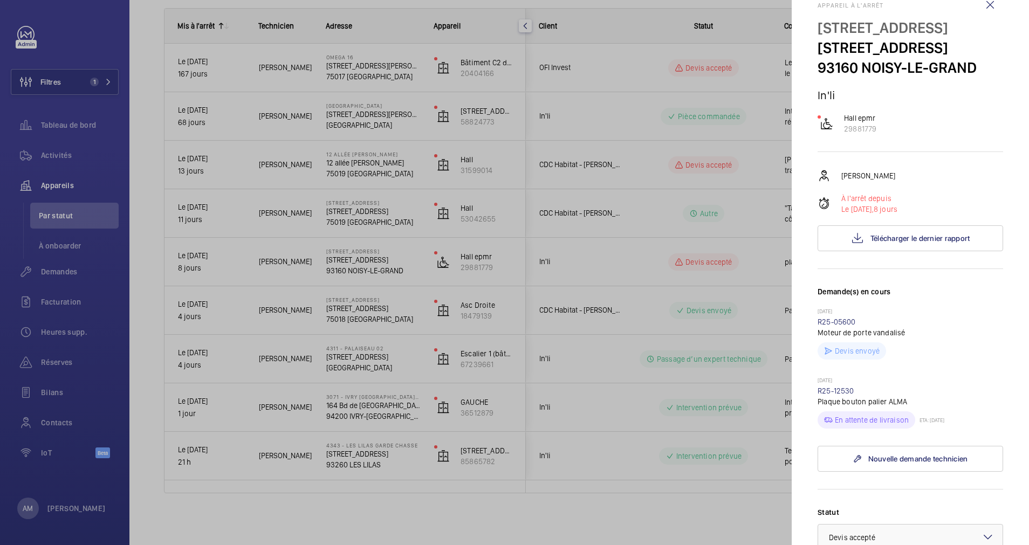
scroll to position [0, 0]
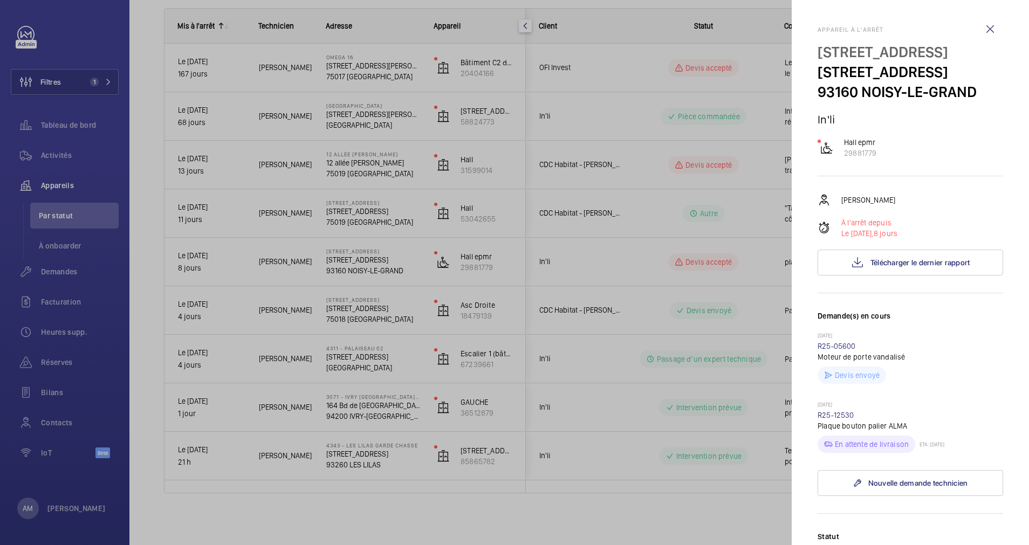
click at [931, 207] on div "[PERSON_NAME]" at bounding box center [911, 200] width 186 height 13
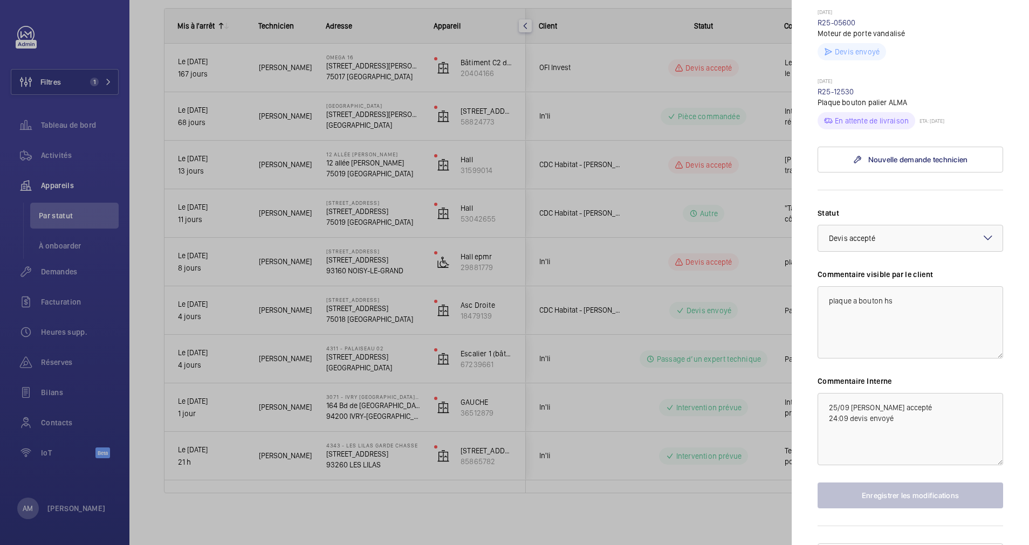
scroll to position [388, 0]
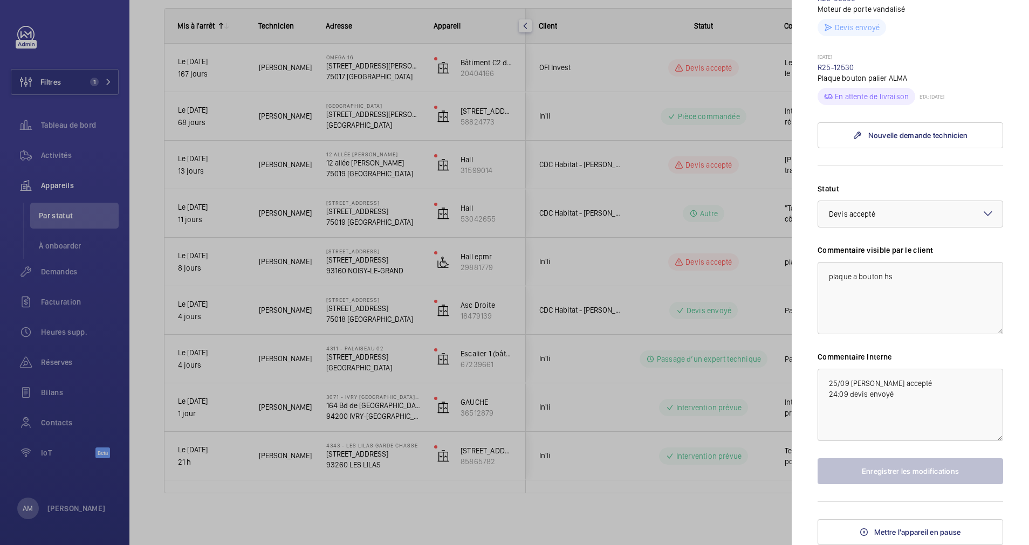
click at [341, 289] on div at bounding box center [514, 272] width 1029 height 545
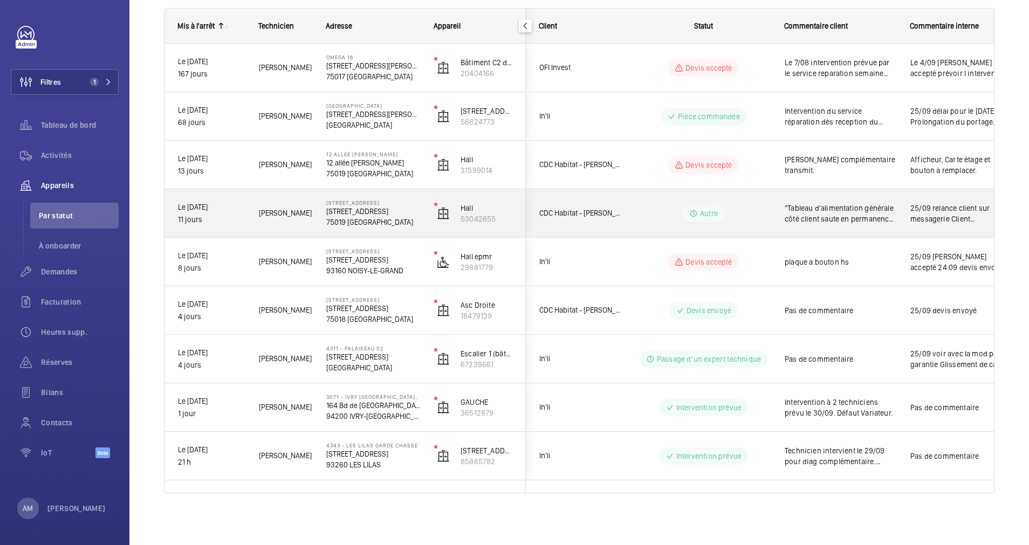
click at [368, 221] on p "75019 [GEOGRAPHIC_DATA]" at bounding box center [373, 222] width 94 height 11
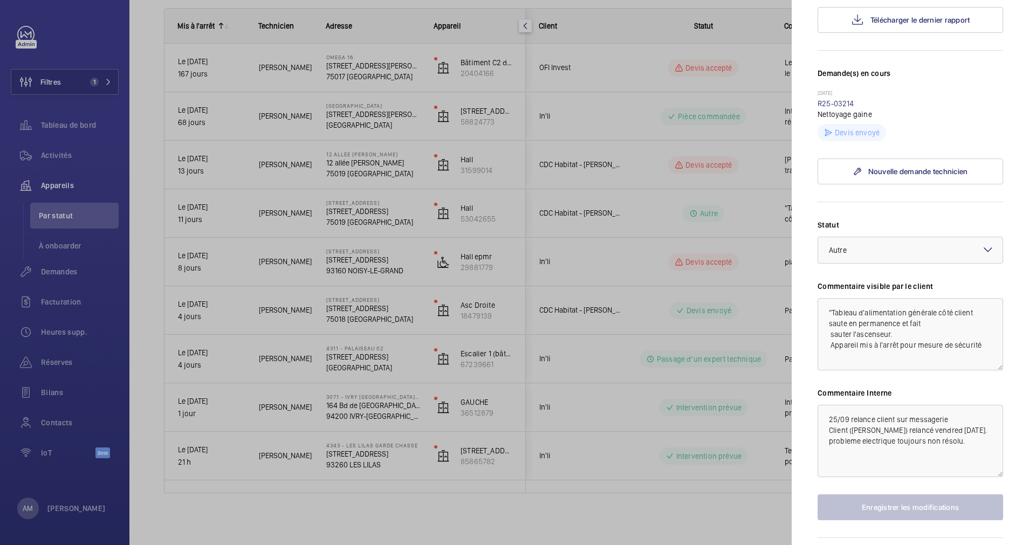
scroll to position [279, 0]
